Goal: Book appointment/travel/reservation

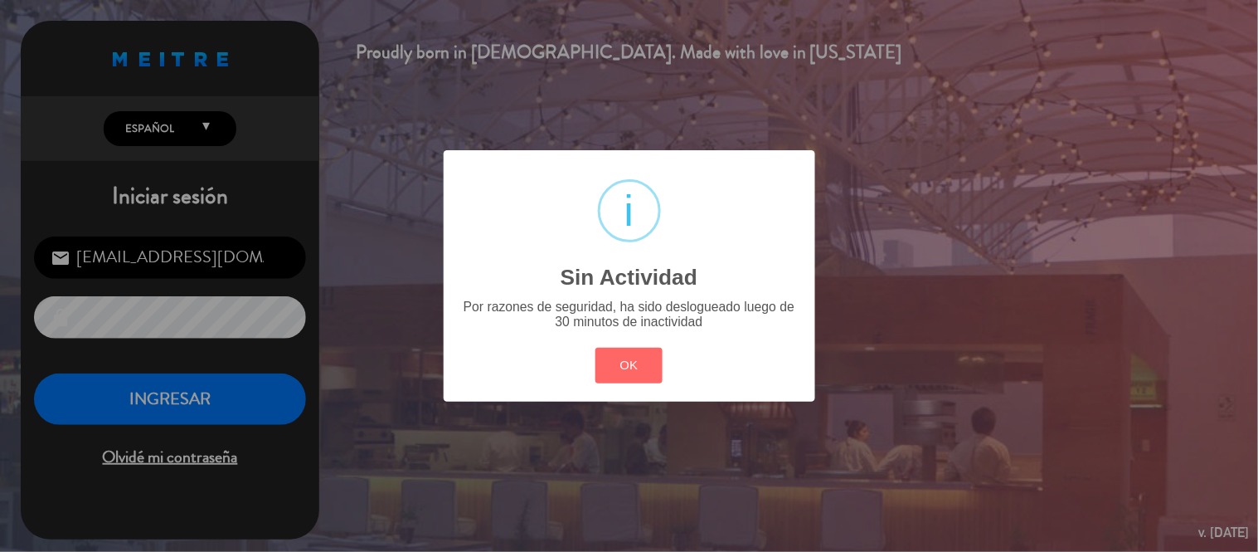
drag, startPoint x: 627, startPoint y: 357, endPoint x: 587, endPoint y: 400, distance: 58.1
click at [628, 357] on button "OK" at bounding box center [628, 366] width 67 height 36
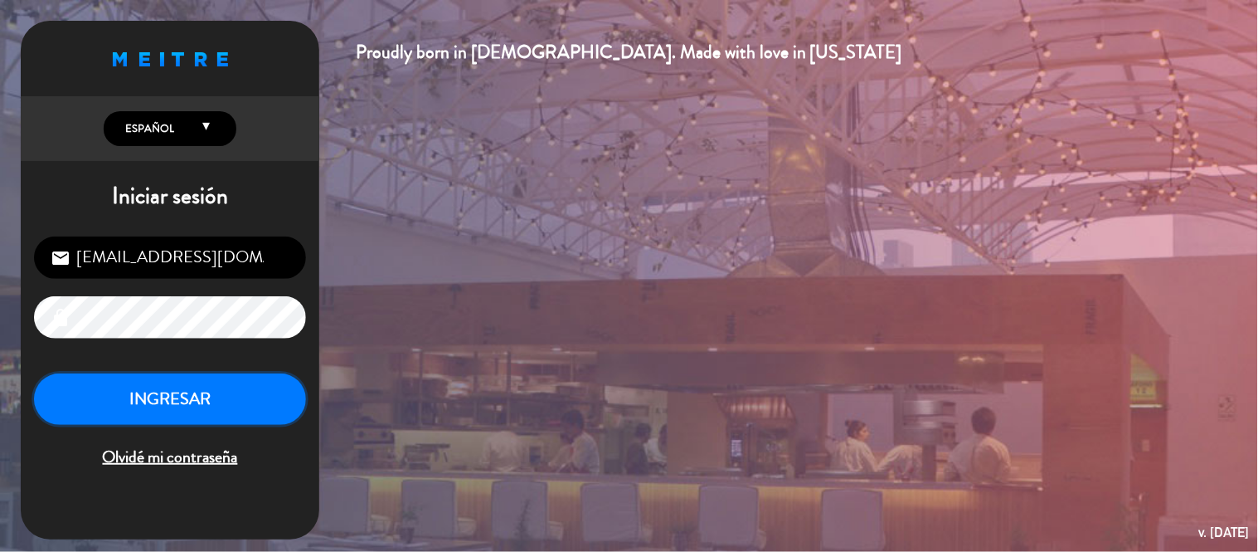
click at [216, 410] on button "INGRESAR" at bounding box center [170, 399] width 272 height 52
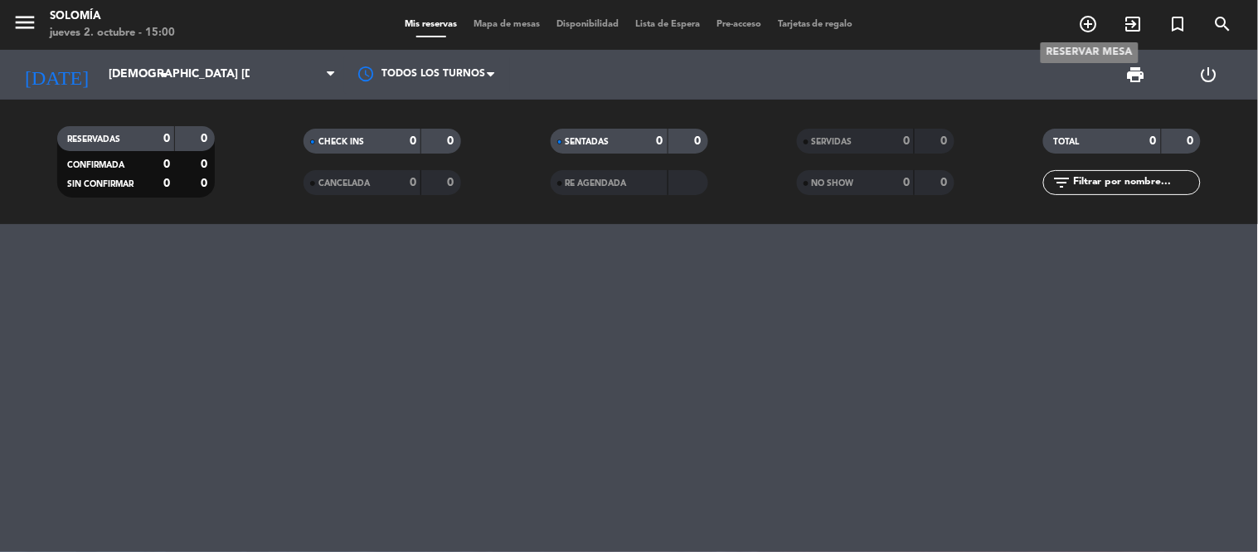
click at [1091, 26] on icon "add_circle_outline" at bounding box center [1089, 24] width 20 height 20
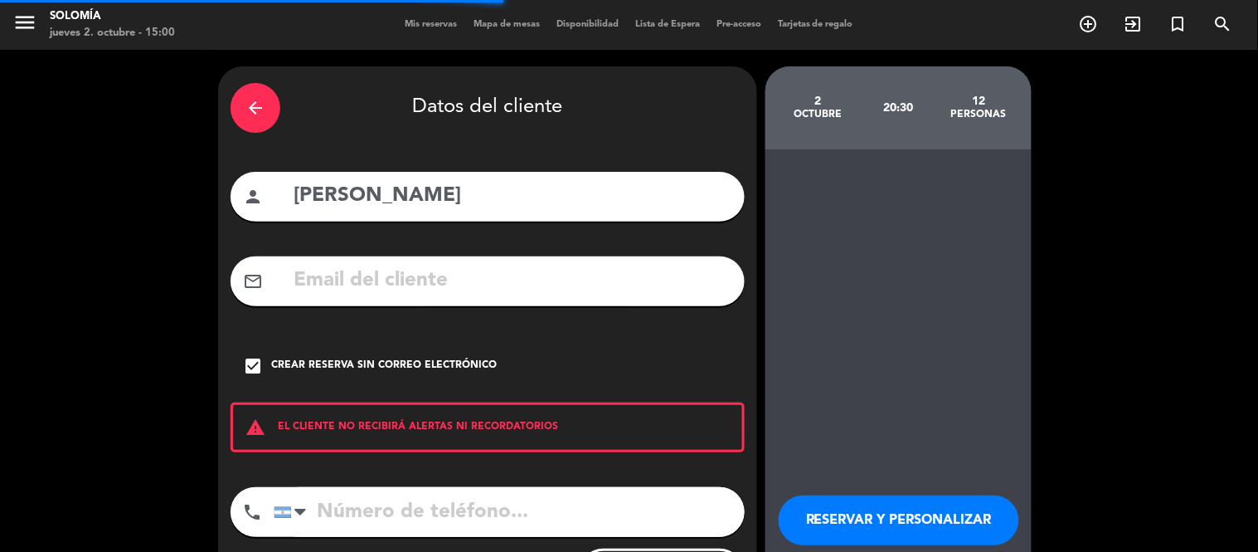
click at [260, 101] on icon "arrow_back" at bounding box center [255, 108] width 20 height 20
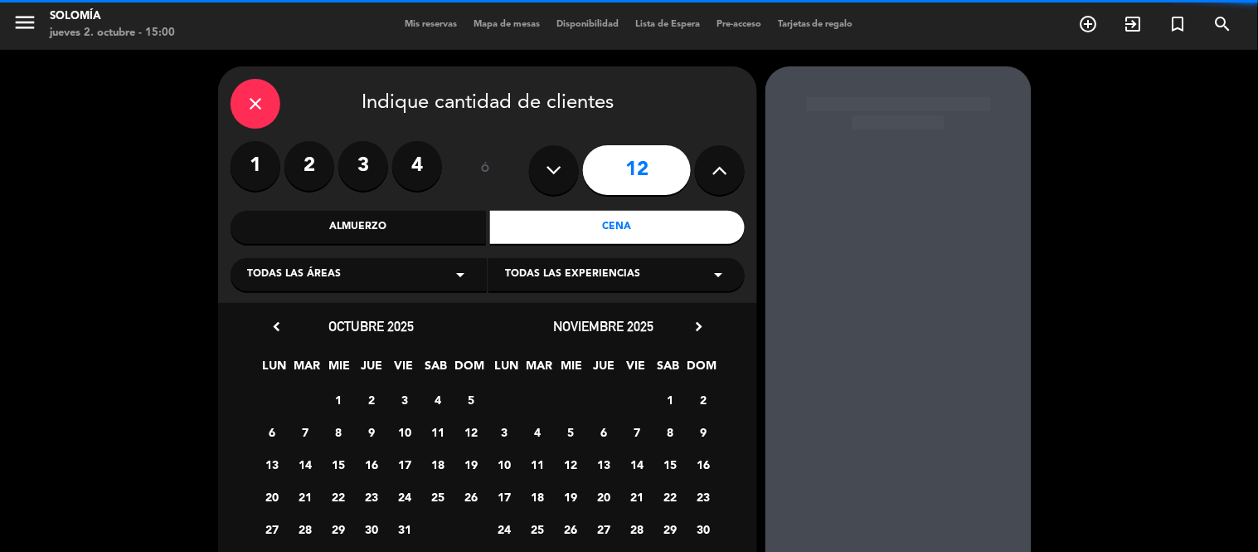
click at [260, 101] on icon "close" at bounding box center [255, 104] width 20 height 20
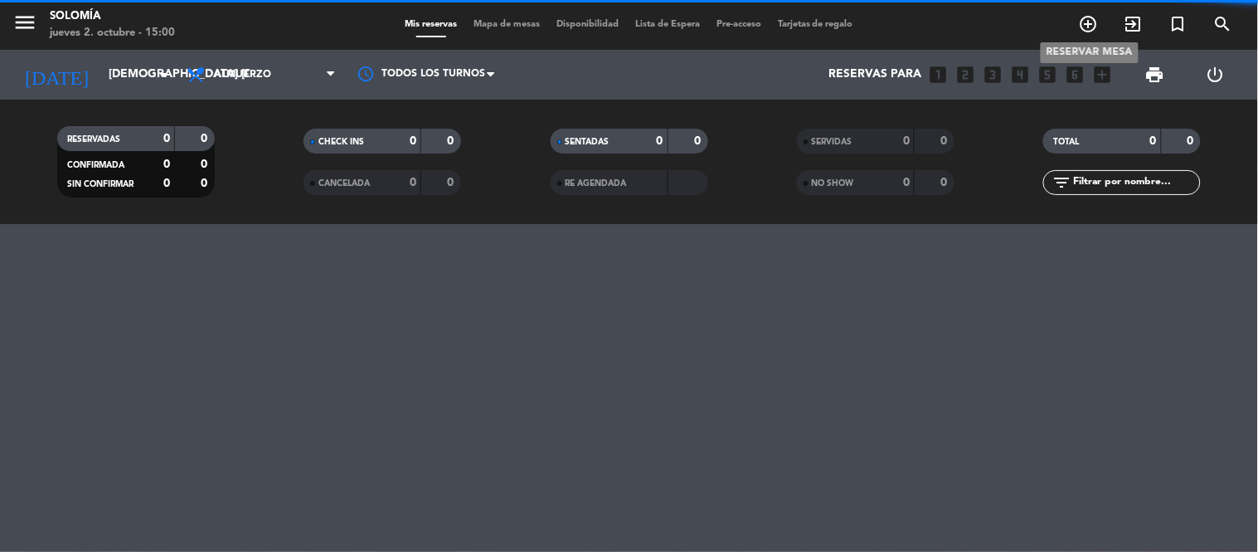
click at [1087, 21] on icon "add_circle_outline" at bounding box center [1089, 24] width 20 height 20
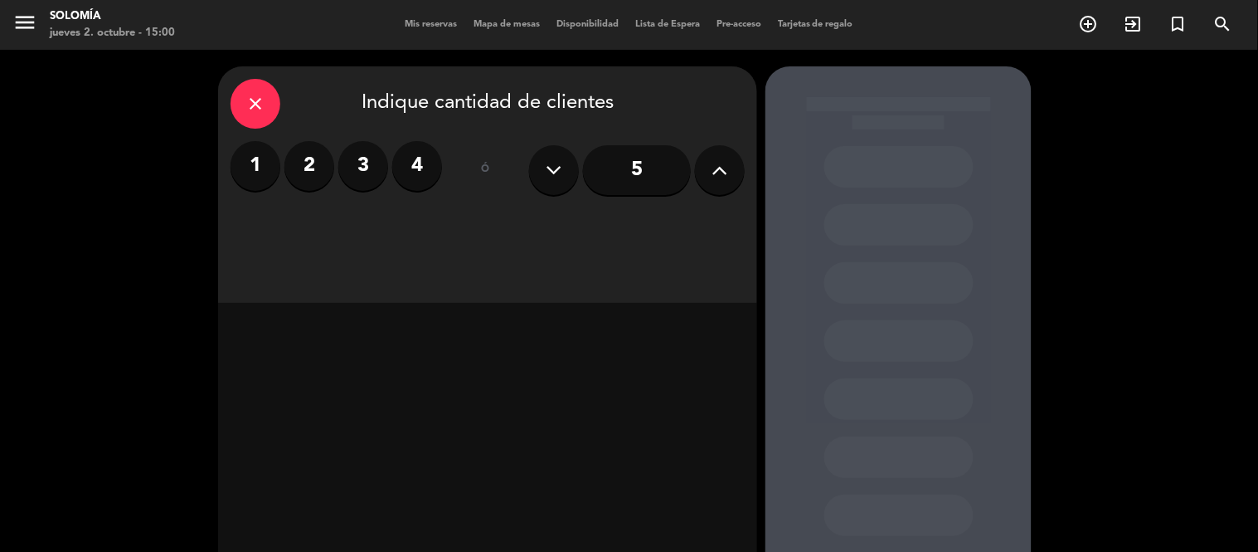
click at [303, 177] on label "2" at bounding box center [309, 166] width 50 height 50
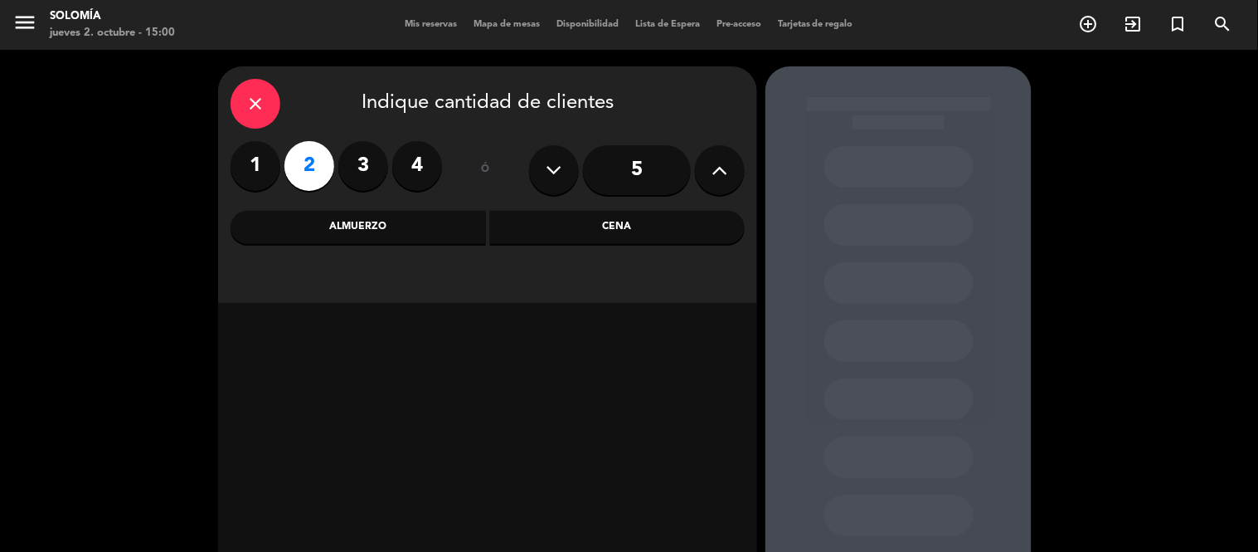
click at [561, 227] on div "Cena" at bounding box center [617, 227] width 255 height 33
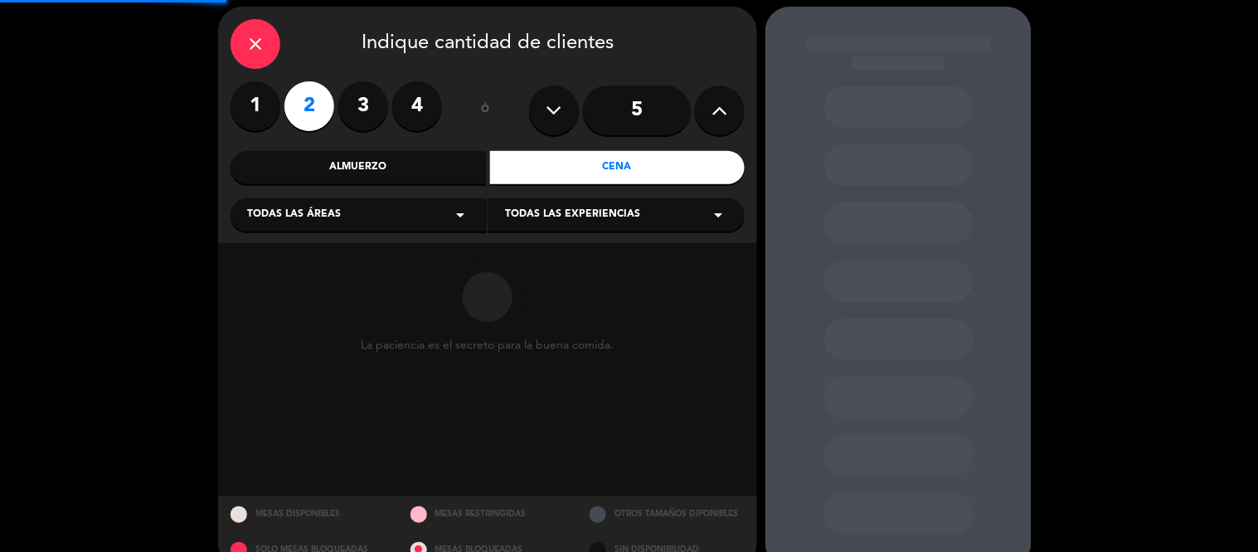
scroll to position [91, 0]
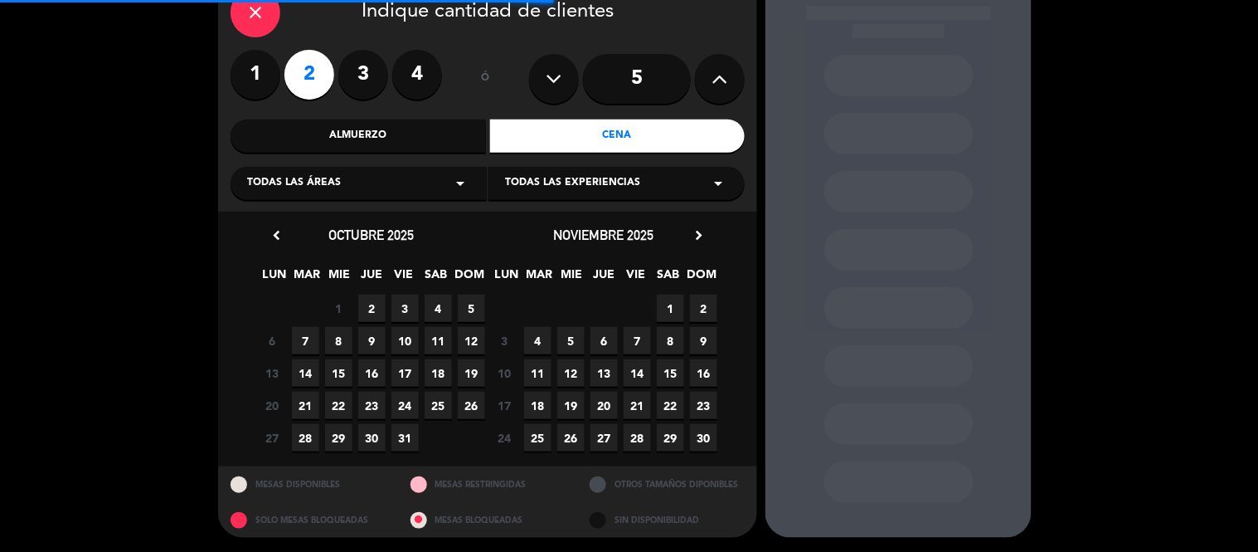
click at [405, 305] on span "3" at bounding box center [404, 307] width 27 height 27
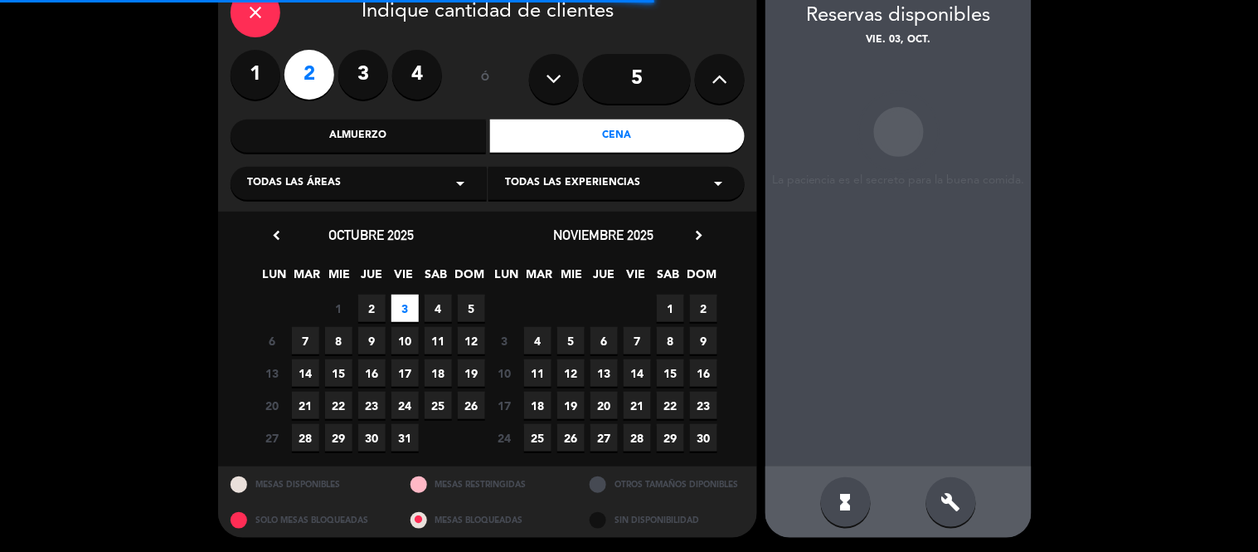
scroll to position [66, 0]
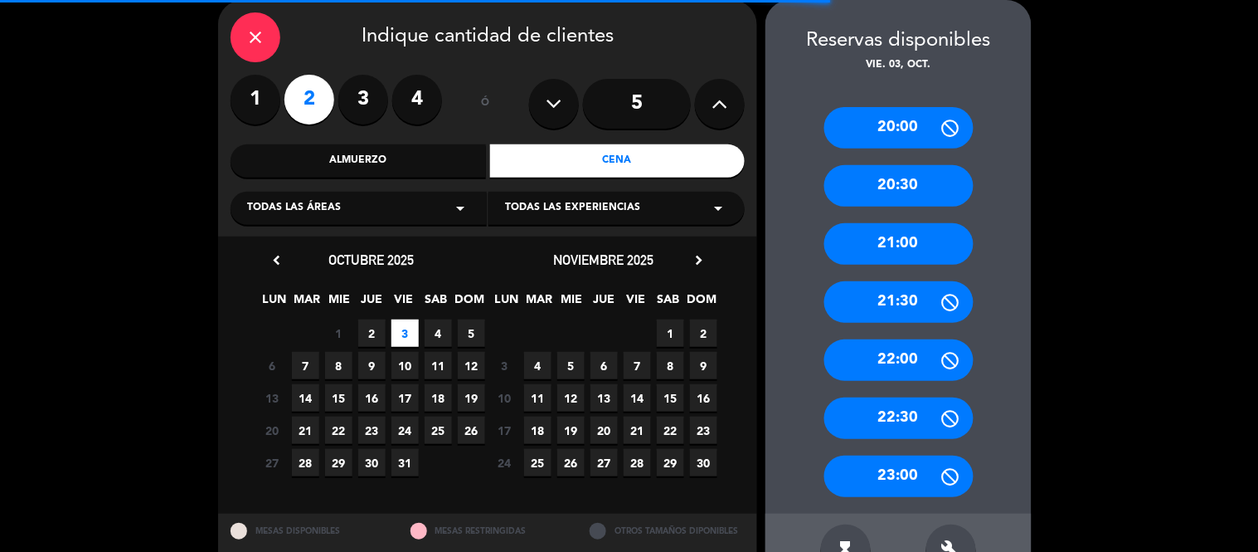
click at [898, 136] on div "20:00" at bounding box center [898, 127] width 149 height 41
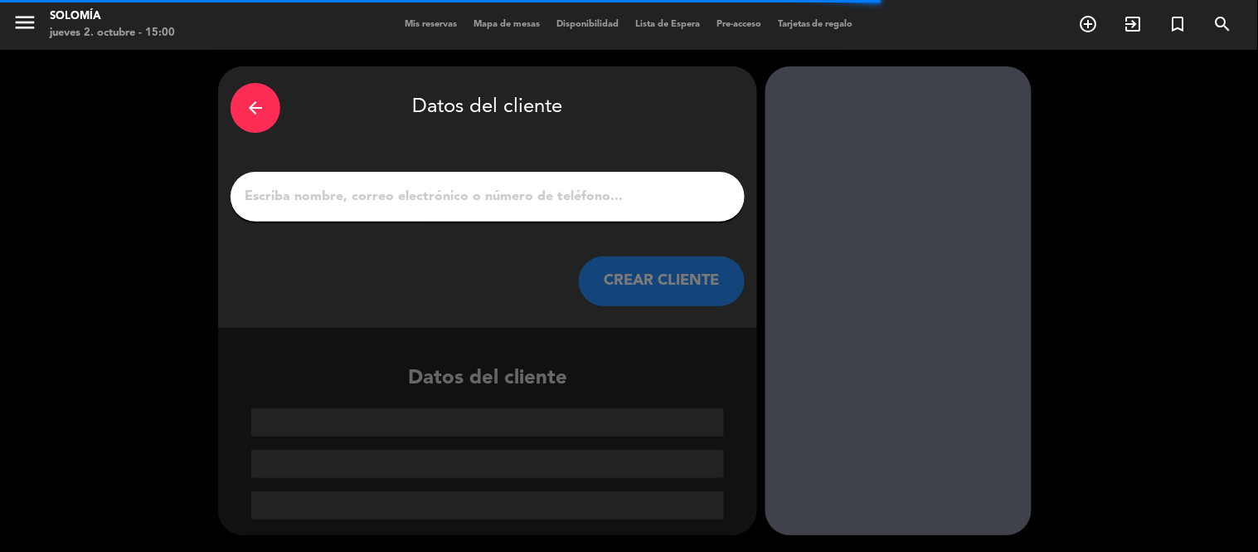
click at [501, 204] on input "1" at bounding box center [487, 196] width 489 height 23
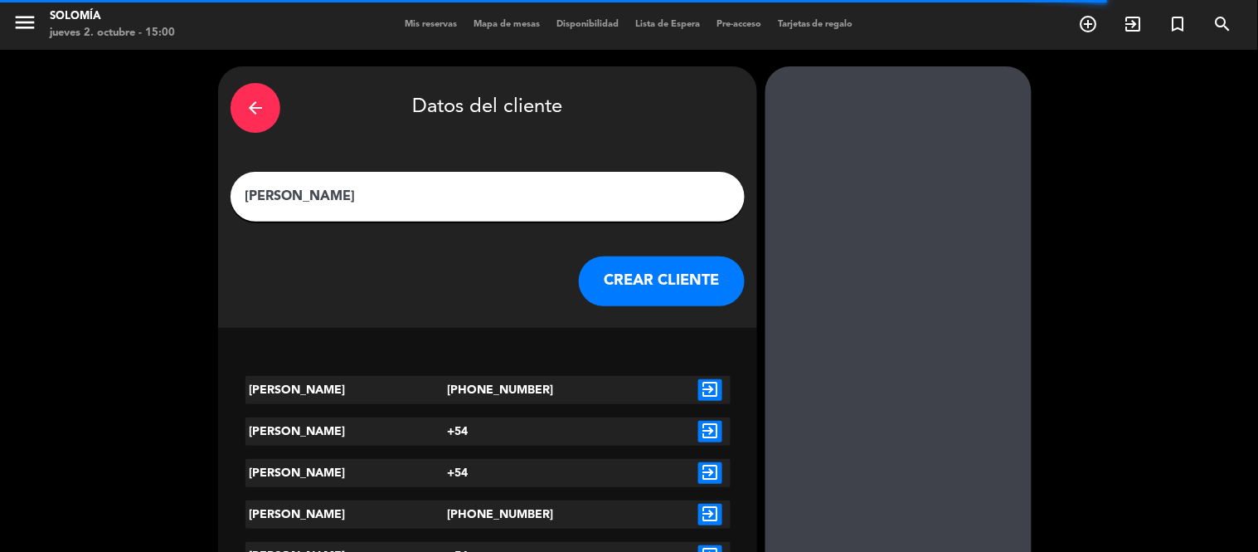
type input "[PERSON_NAME]"
click at [640, 279] on button "CREAR CLIENTE" at bounding box center [662, 281] width 166 height 50
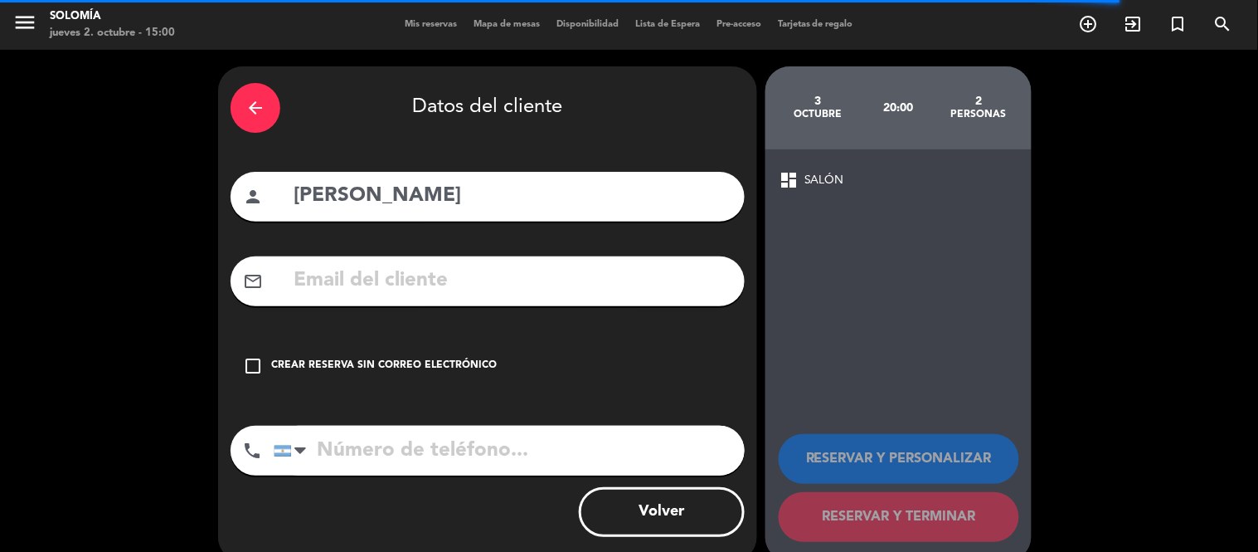
click at [462, 366] on div "Crear reserva sin correo electrónico" at bounding box center [384, 365] width 226 height 17
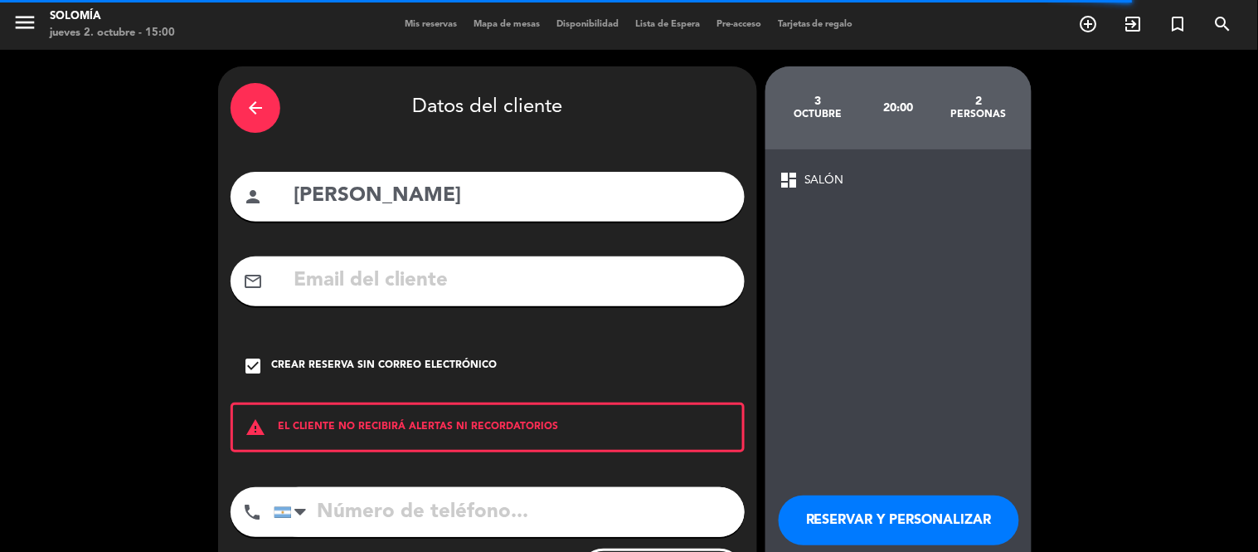
click at [931, 517] on button "RESERVAR Y PERSONALIZAR" at bounding box center [899, 520] width 241 height 50
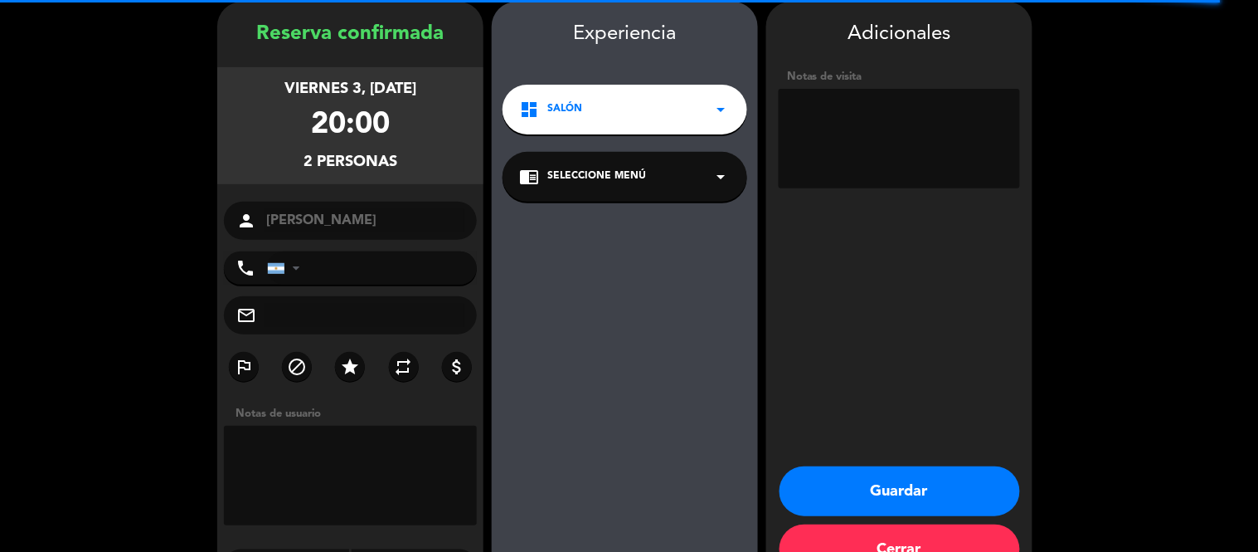
scroll to position [66, 0]
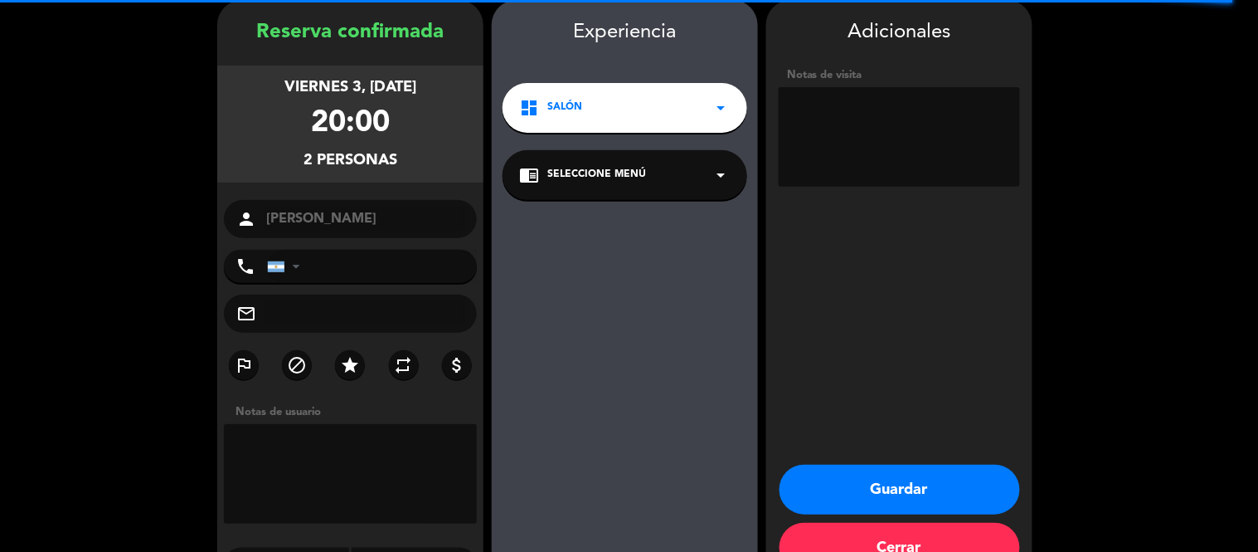
click at [874, 155] on textarea at bounding box center [899, 137] width 241 height 100
type textarea "mesa 9"
click at [969, 475] on button "Guardar" at bounding box center [900, 489] width 241 height 50
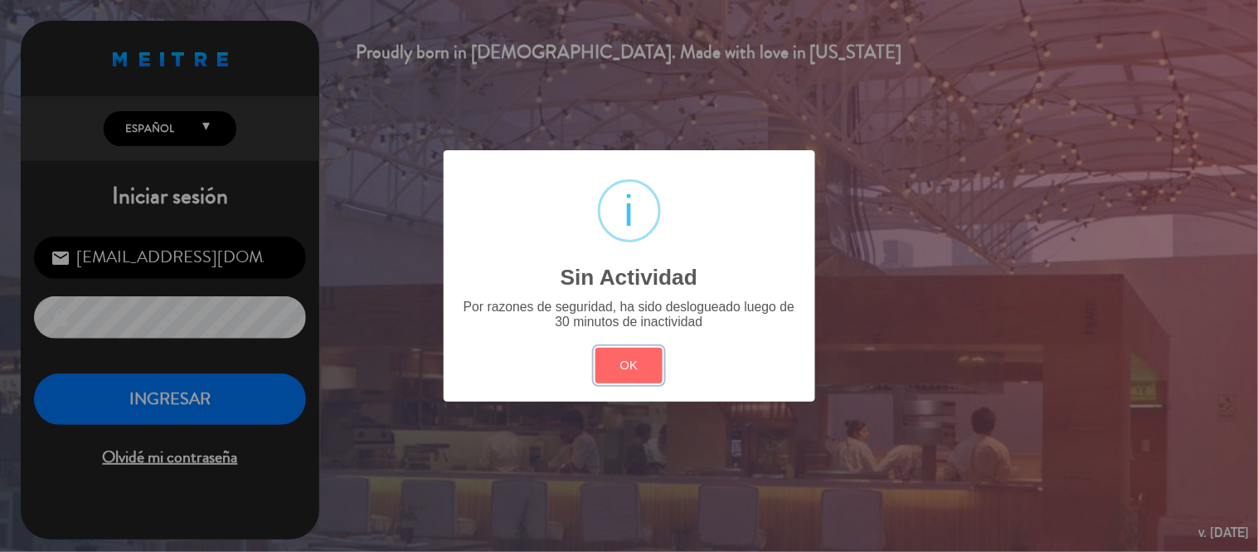
click at [617, 371] on button "OK" at bounding box center [628, 366] width 67 height 36
